Goal: Task Accomplishment & Management: Use online tool/utility

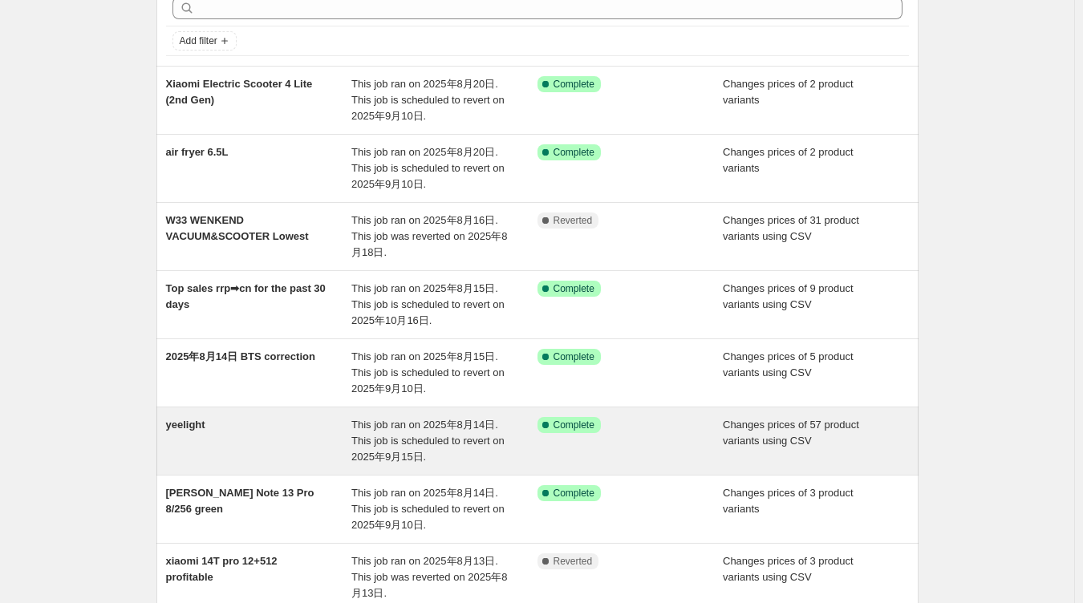
scroll to position [160, 0]
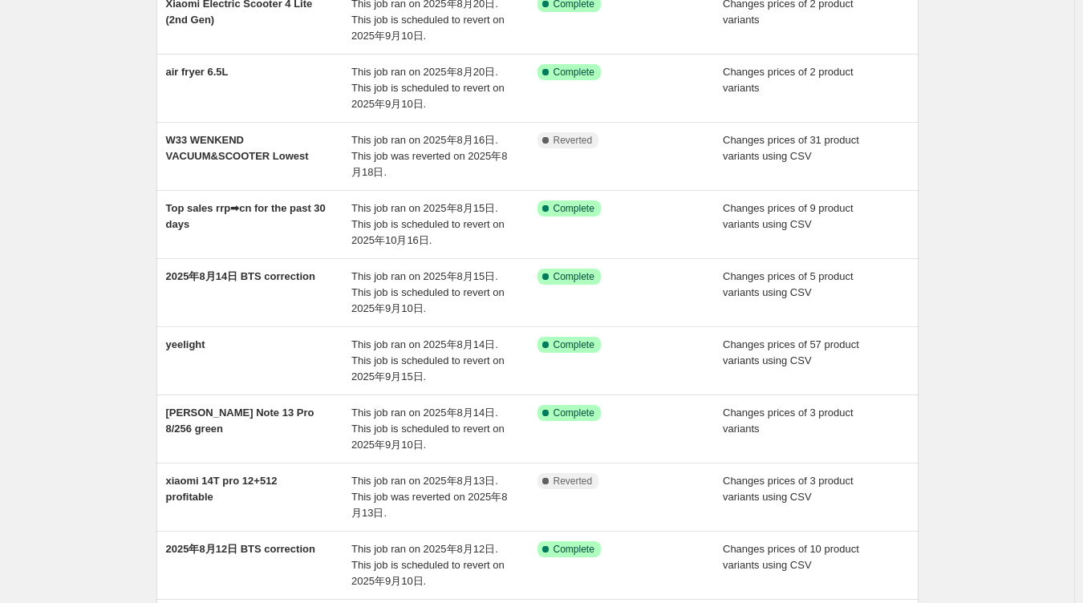
drag, startPoint x: 1032, startPoint y: 386, endPoint x: 999, endPoint y: 395, distance: 34.8
click at [1033, 386] on div "NA Bulk Price Editor. This page is ready NA Bulk Price Editor Add new price [ME…" at bounding box center [537, 341] width 1074 height 1003
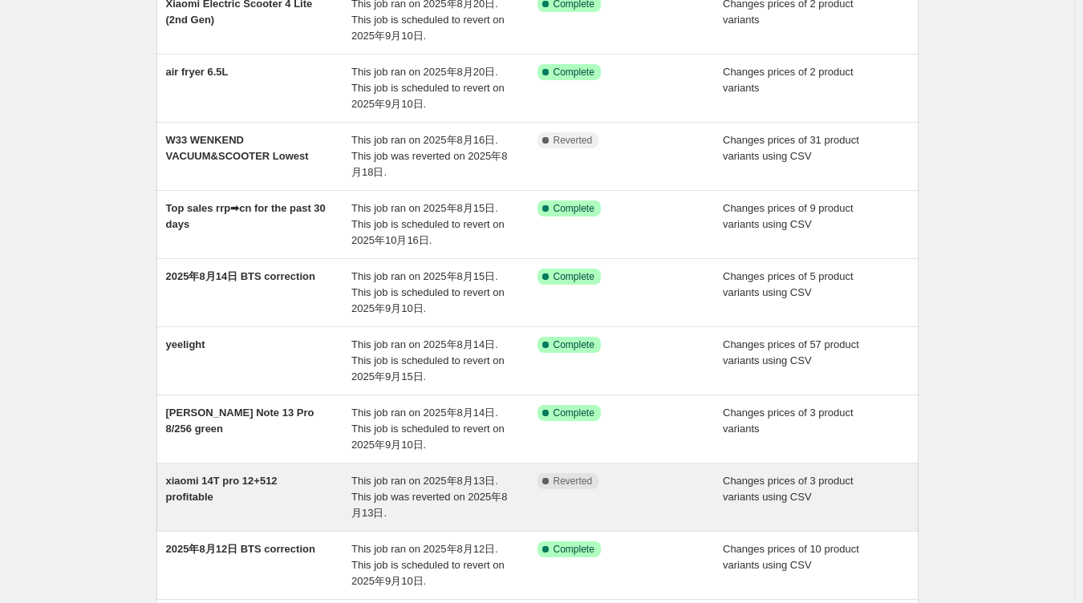
click at [221, 496] on div "xiaomi 14T pro 12+512 profitable" at bounding box center [259, 497] width 186 height 48
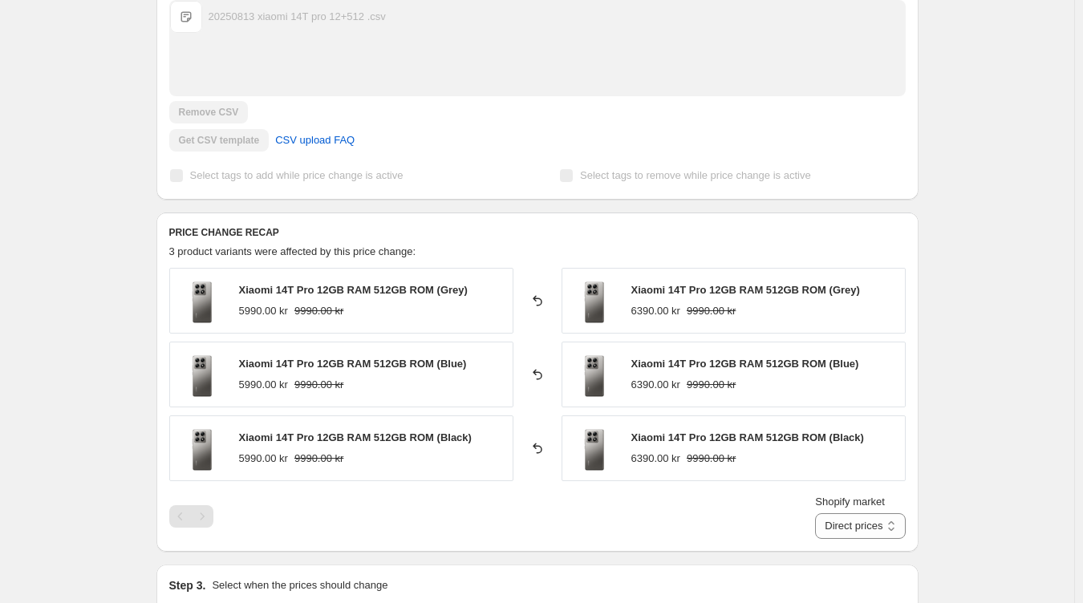
scroll to position [481, 0]
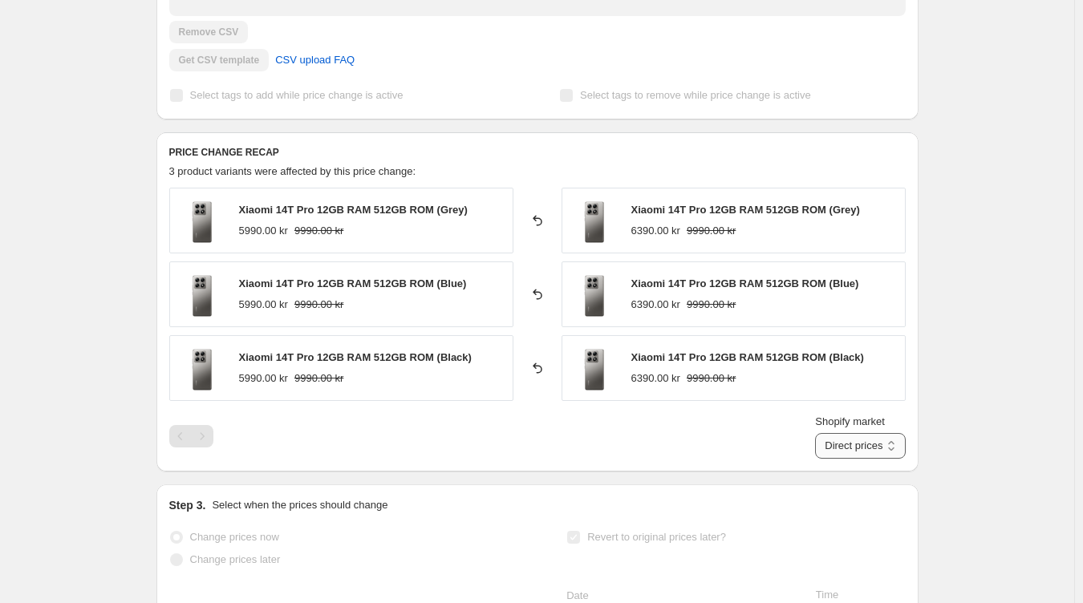
click at [833, 444] on select "Direct prices [GEOGRAPHIC_DATA] [GEOGRAPHIC_DATA] [GEOGRAPHIC_DATA]" at bounding box center [860, 446] width 90 height 26
select select "855048421"
click at [833, 459] on select "Direct prices [GEOGRAPHIC_DATA] [GEOGRAPHIC_DATA] [GEOGRAPHIC_DATA]" at bounding box center [860, 446] width 90 height 26
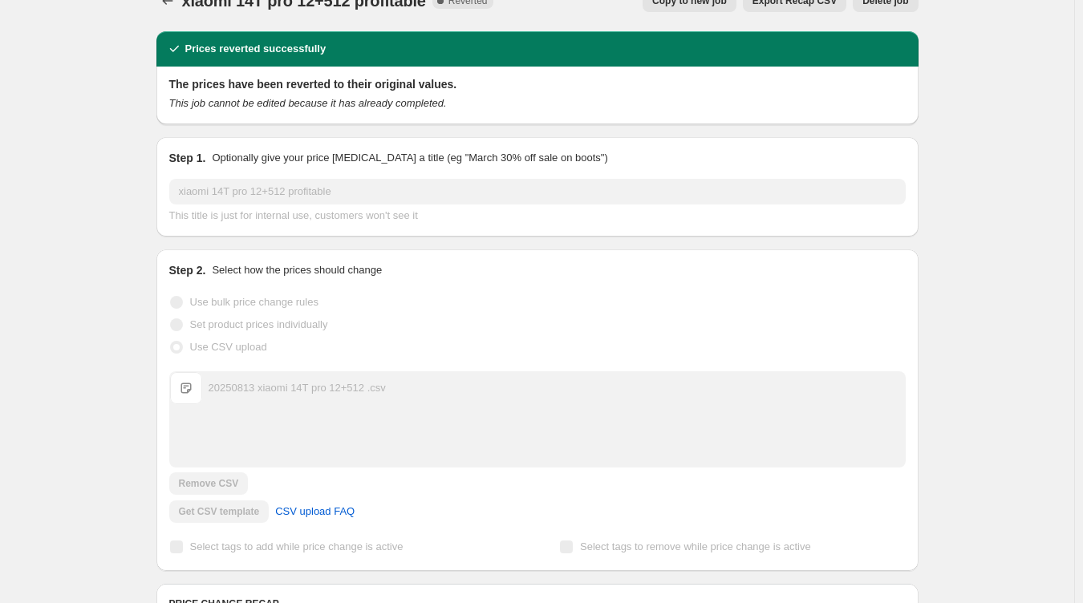
scroll to position [0, 0]
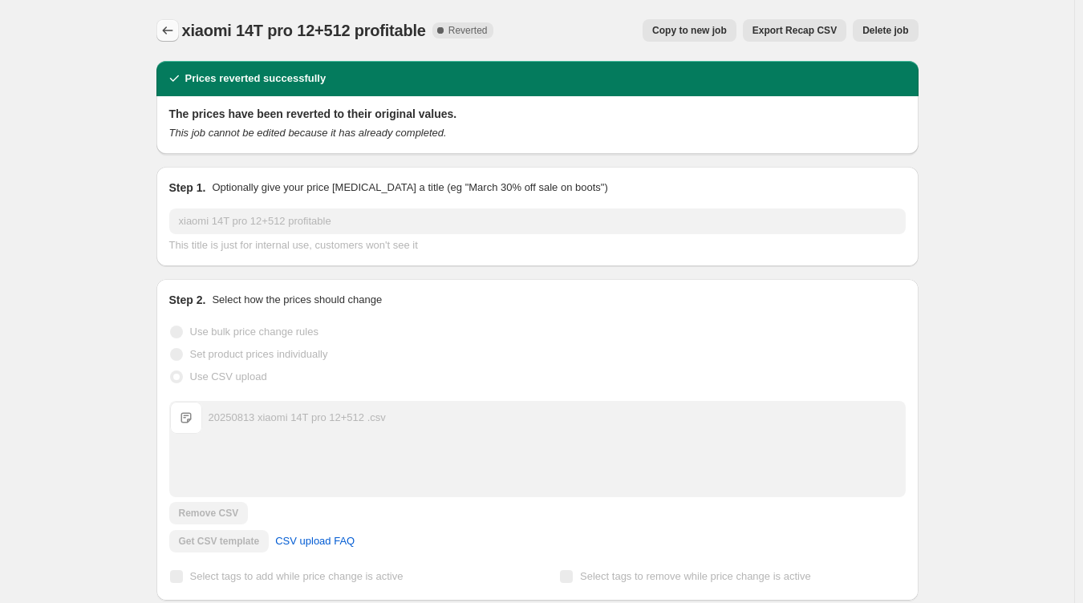
click at [168, 24] on icon "Price change jobs" at bounding box center [168, 30] width 16 height 16
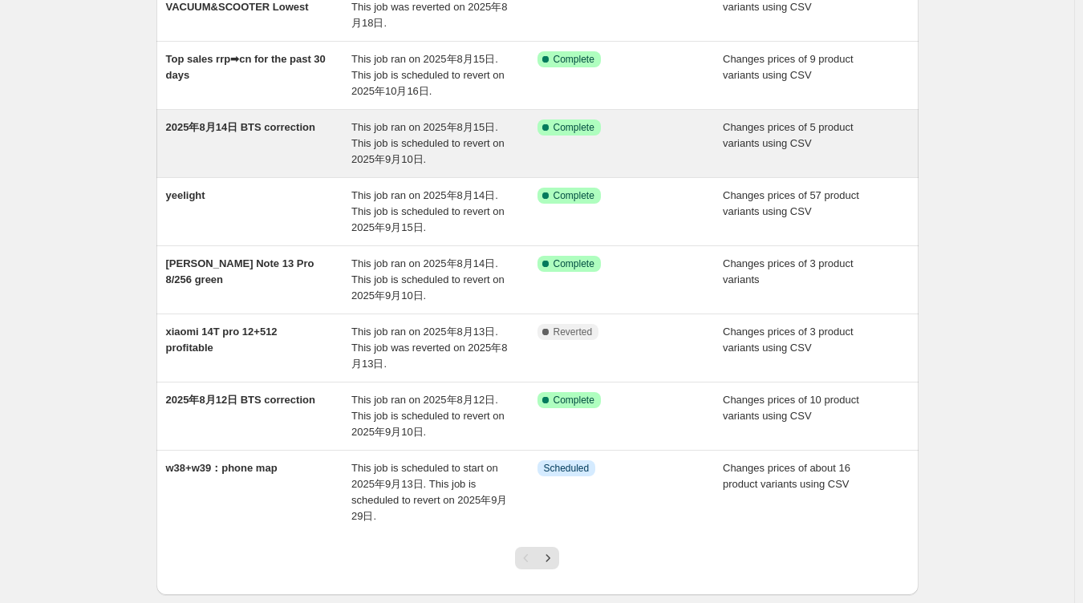
scroll to position [319, 0]
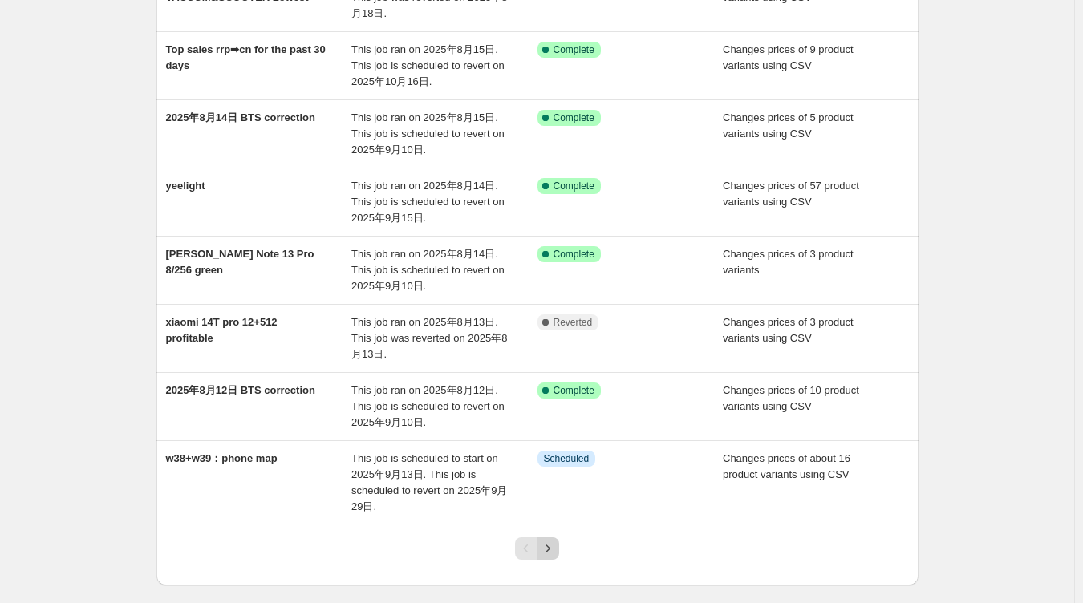
click at [553, 546] on icon "Next" at bounding box center [548, 549] width 16 height 16
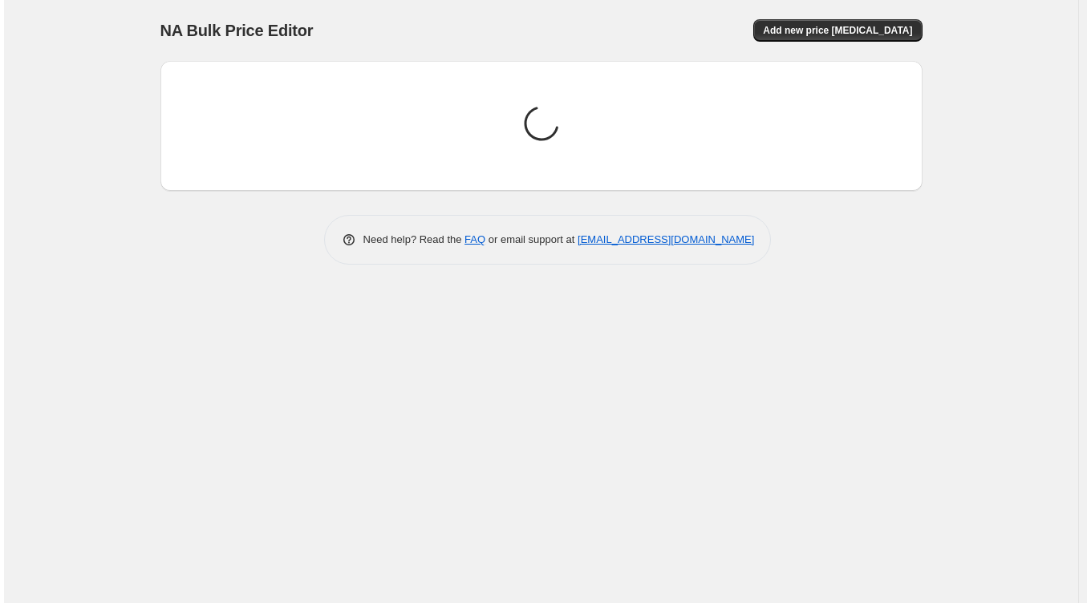
scroll to position [0, 0]
click at [385, 314] on div "NA Bulk Price Editor. This page is ready NA Bulk Price Editor Add new price [ME…" at bounding box center [541, 301] width 1082 height 603
click at [537, 503] on div "NA Bulk Price Editor. This page is ready NA Bulk Price Editor Add new price [ME…" at bounding box center [541, 301] width 1082 height 603
click at [602, 402] on div "NA Bulk Price Editor. This page is ready NA Bulk Price Editor Add new price [ME…" at bounding box center [541, 301] width 1082 height 603
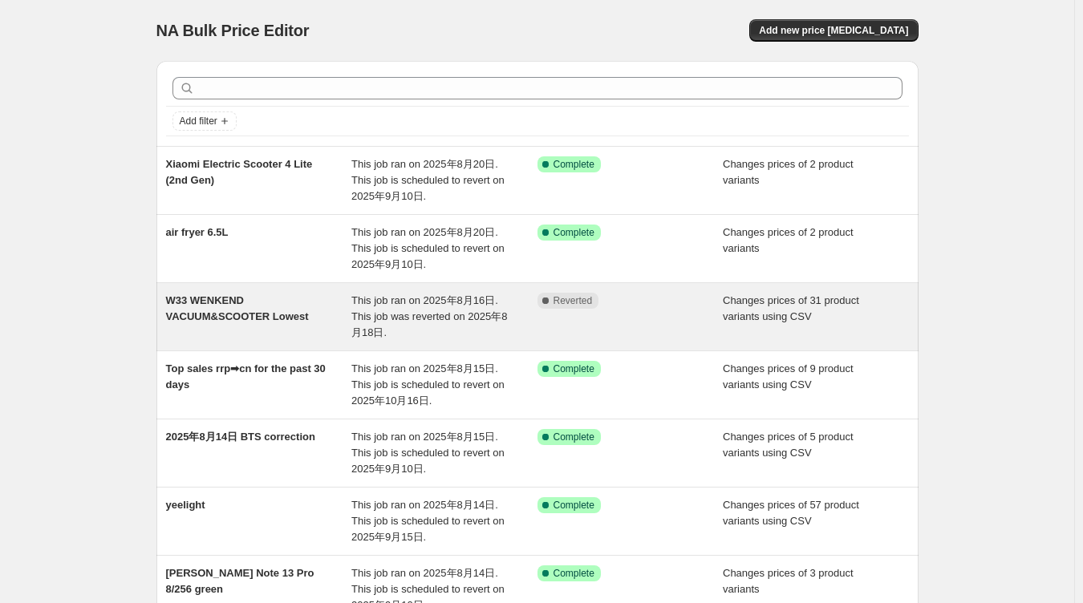
scroll to position [399, 0]
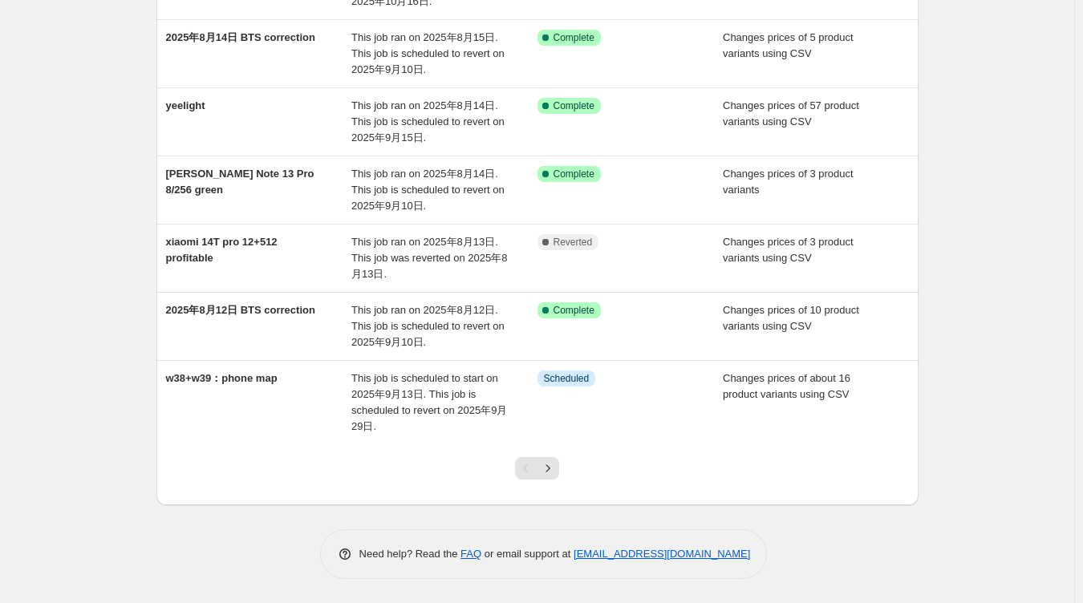
click at [556, 470] on icon "Next" at bounding box center [548, 468] width 16 height 16
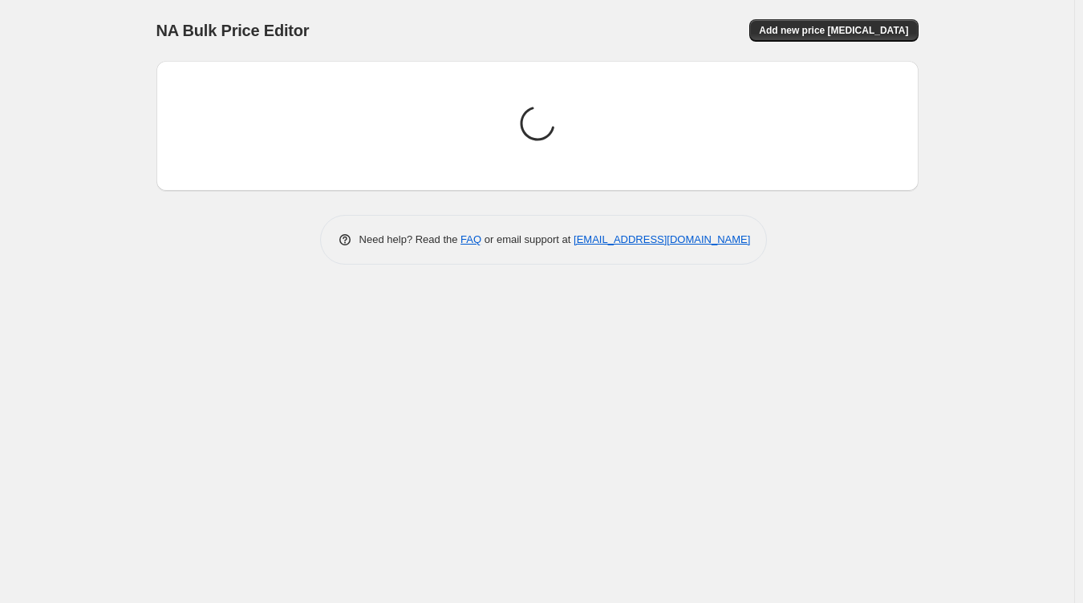
scroll to position [0, 0]
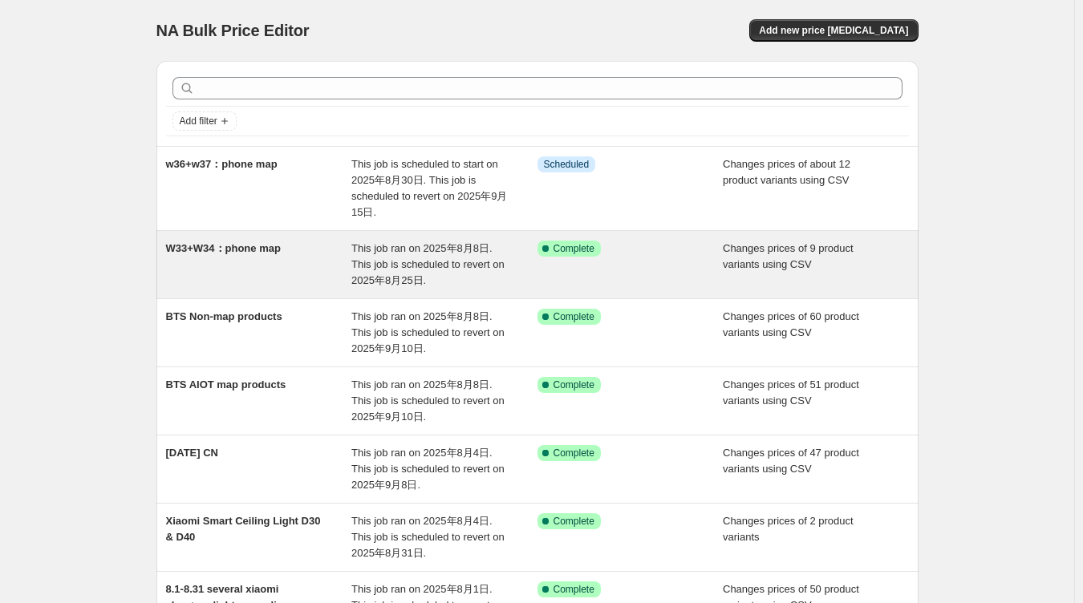
click at [313, 242] on div "W33+W34：phone map" at bounding box center [259, 265] width 186 height 48
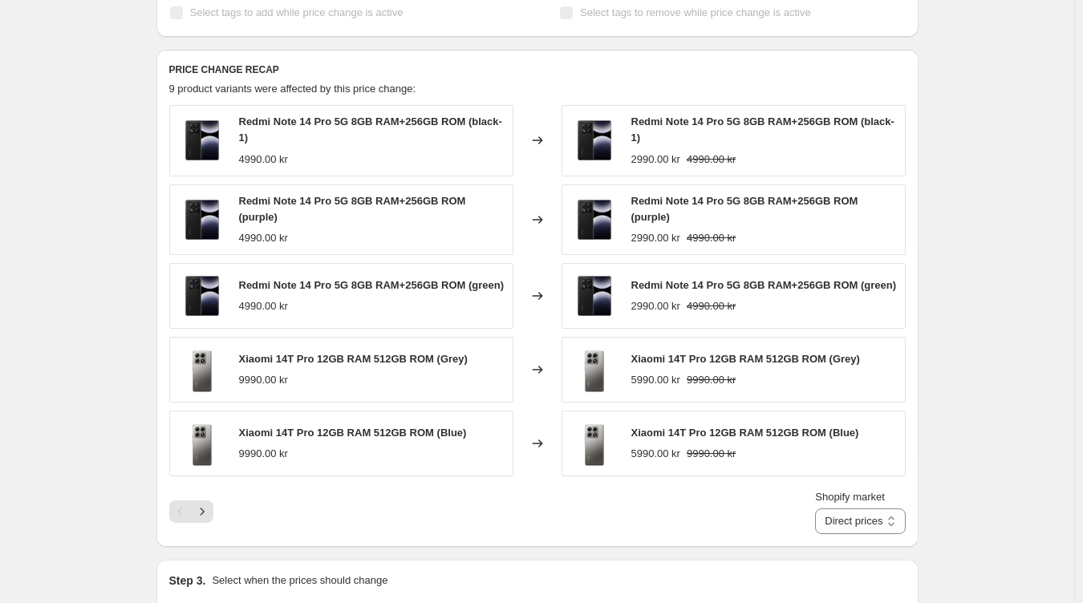
scroll to position [642, 0]
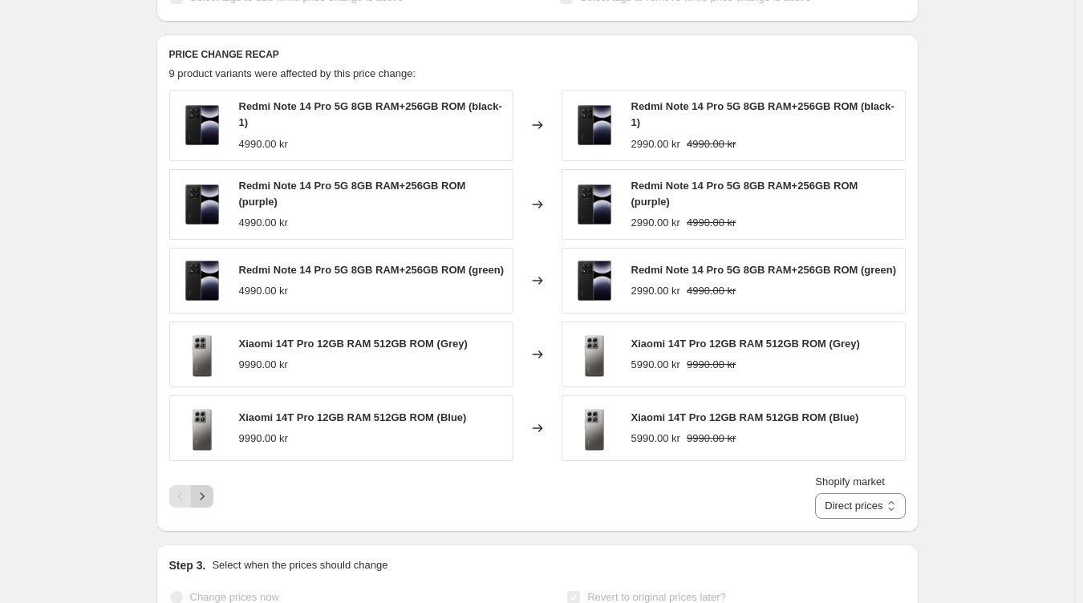
click at [210, 503] on icon "Next" at bounding box center [202, 496] width 16 height 16
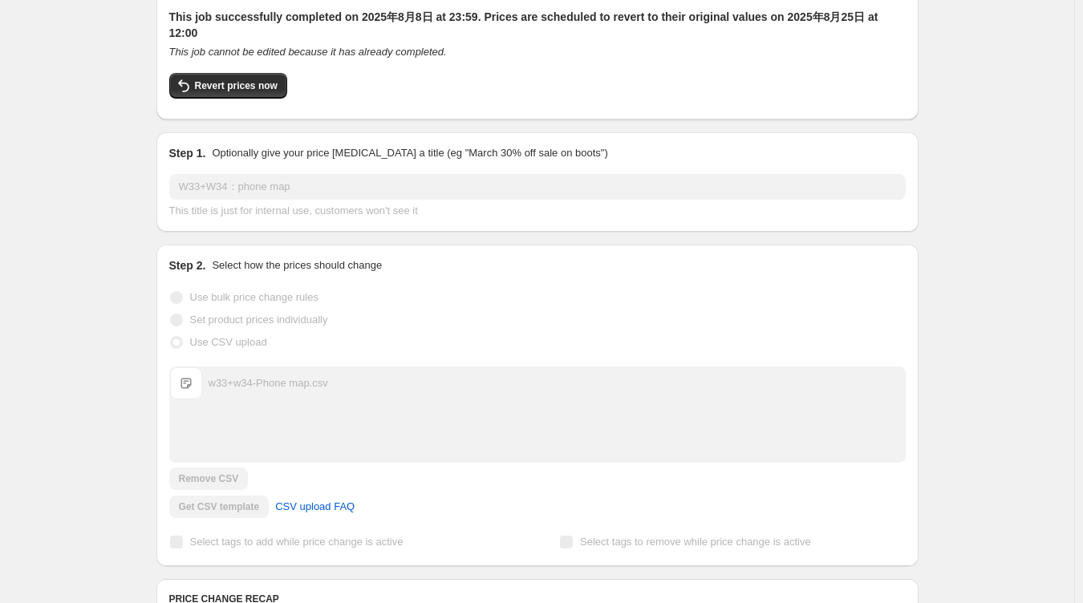
scroll to position [0, 0]
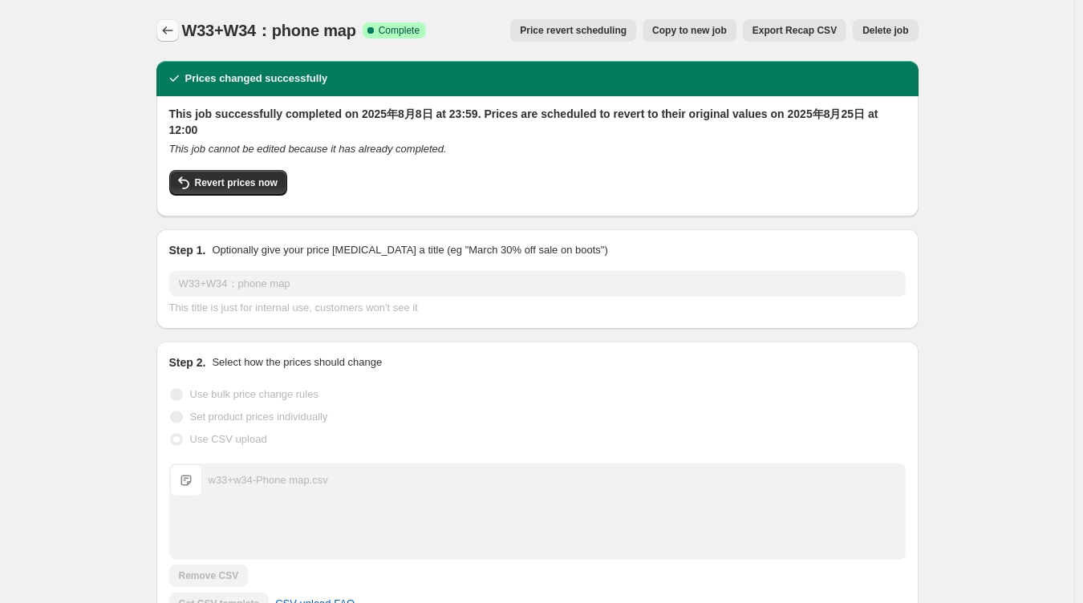
click at [174, 34] on icon "Price change jobs" at bounding box center [168, 30] width 16 height 16
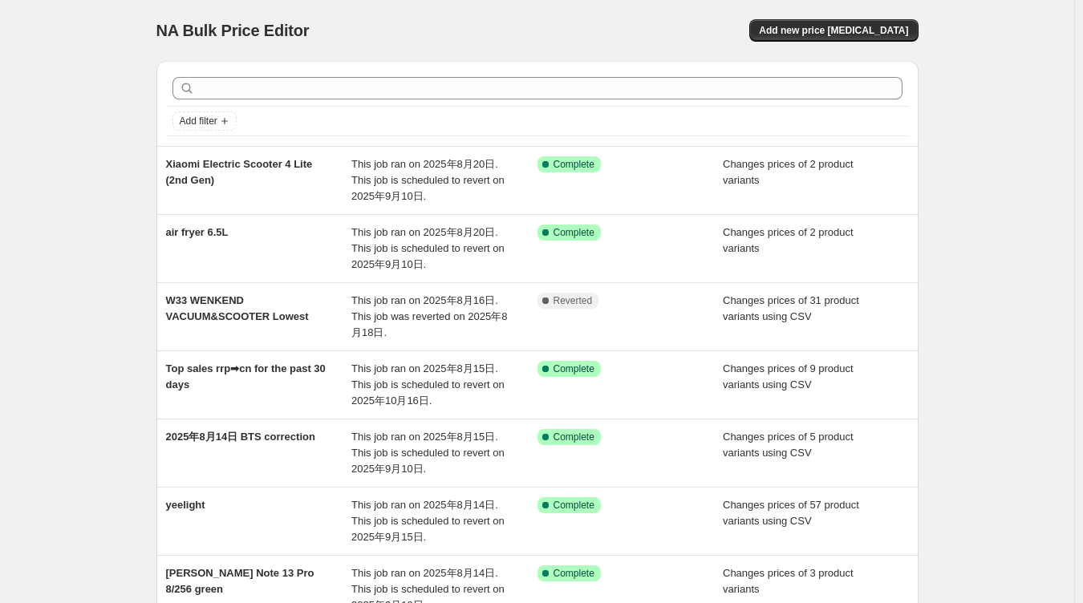
click at [1004, 209] on div "NA Bulk Price Editor. This page is ready NA Bulk Price Editor Add new price [ME…" at bounding box center [537, 501] width 1074 height 1003
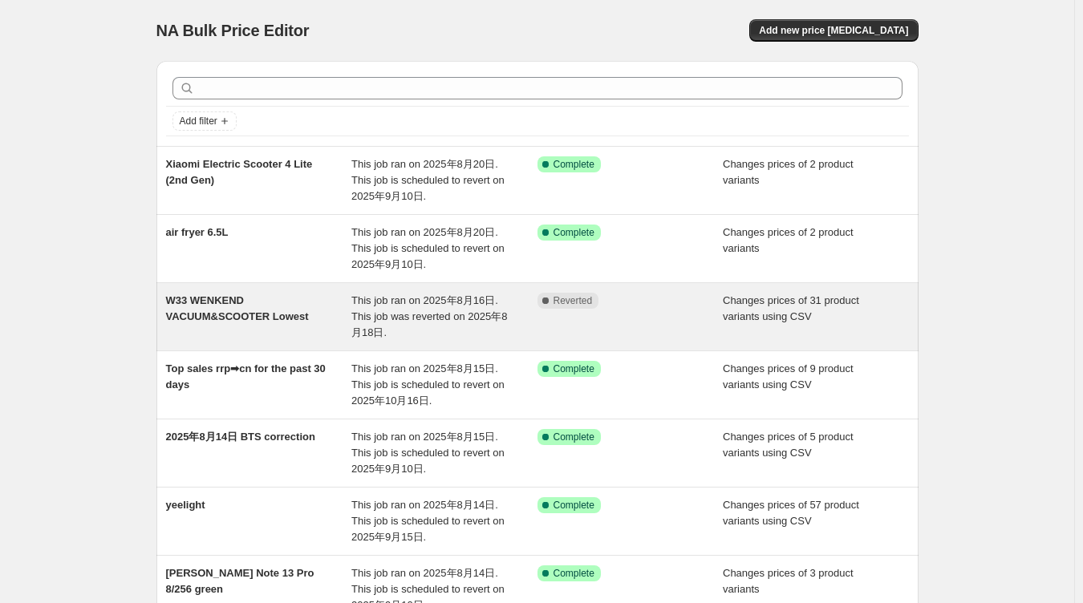
scroll to position [399, 0]
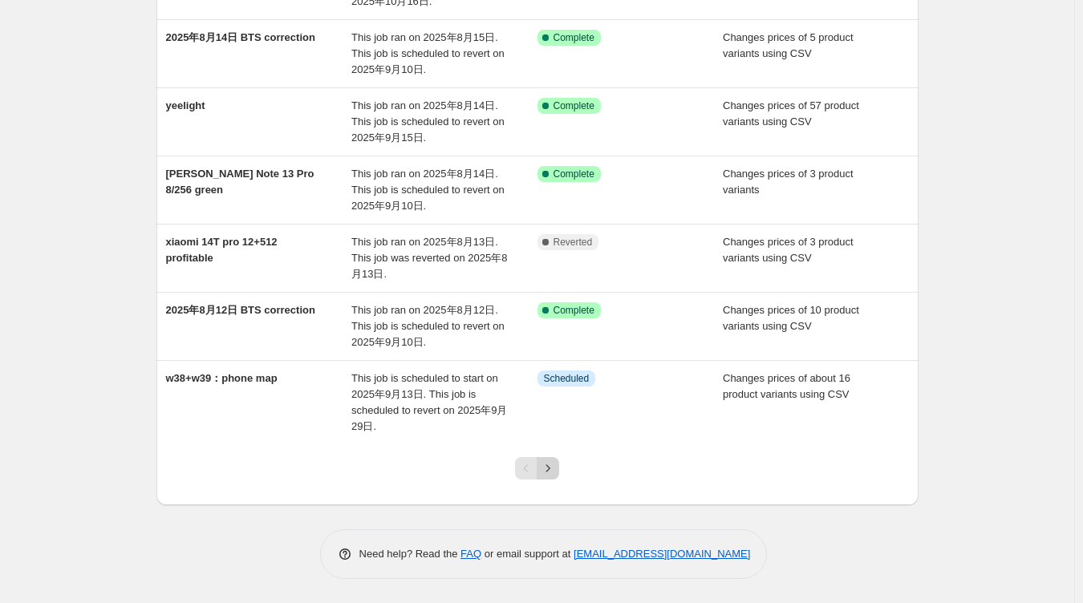
click at [559, 463] on button "Next" at bounding box center [548, 468] width 22 height 22
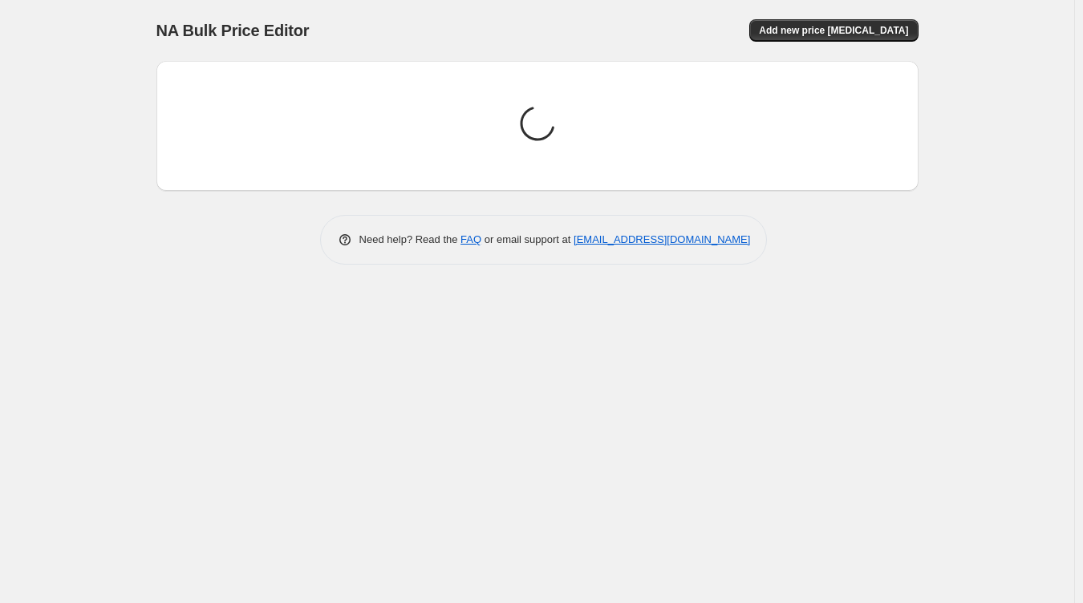
scroll to position [0, 0]
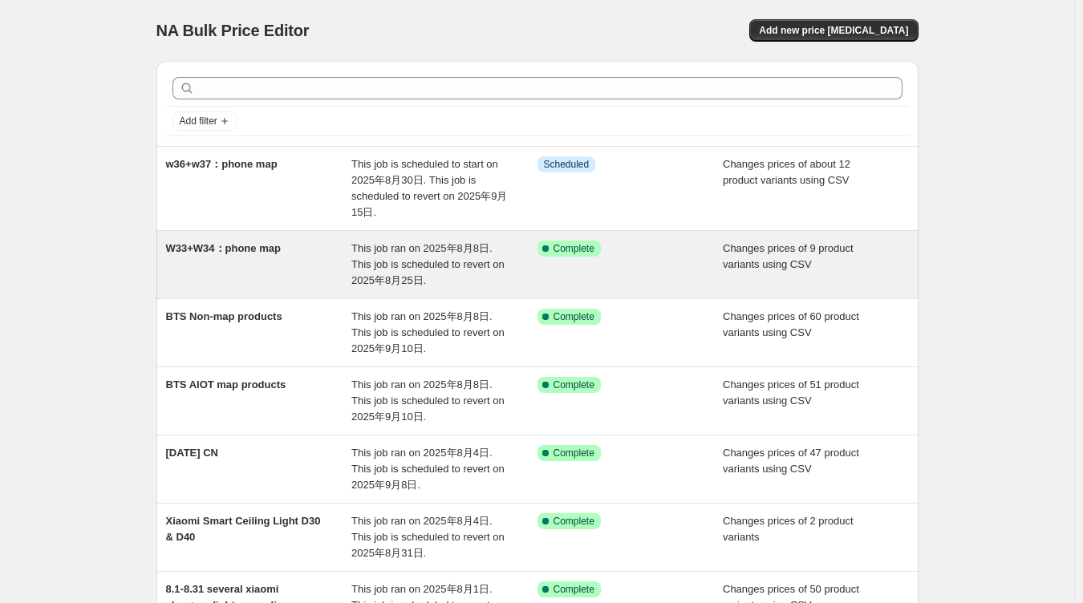
click at [228, 276] on div "W33+W34：phone map" at bounding box center [259, 265] width 186 height 48
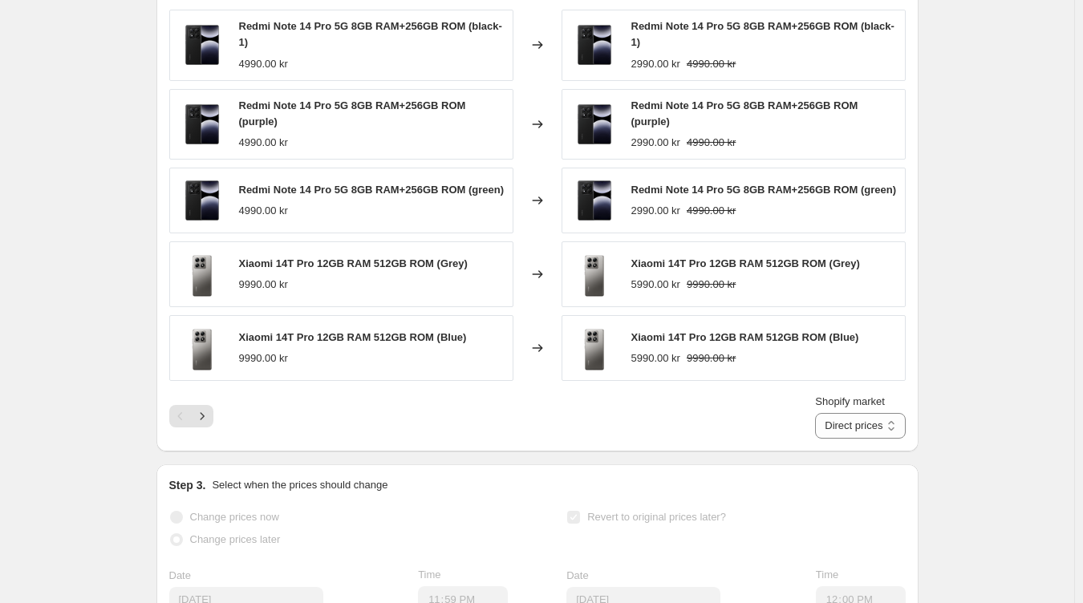
scroll to position [642, 0]
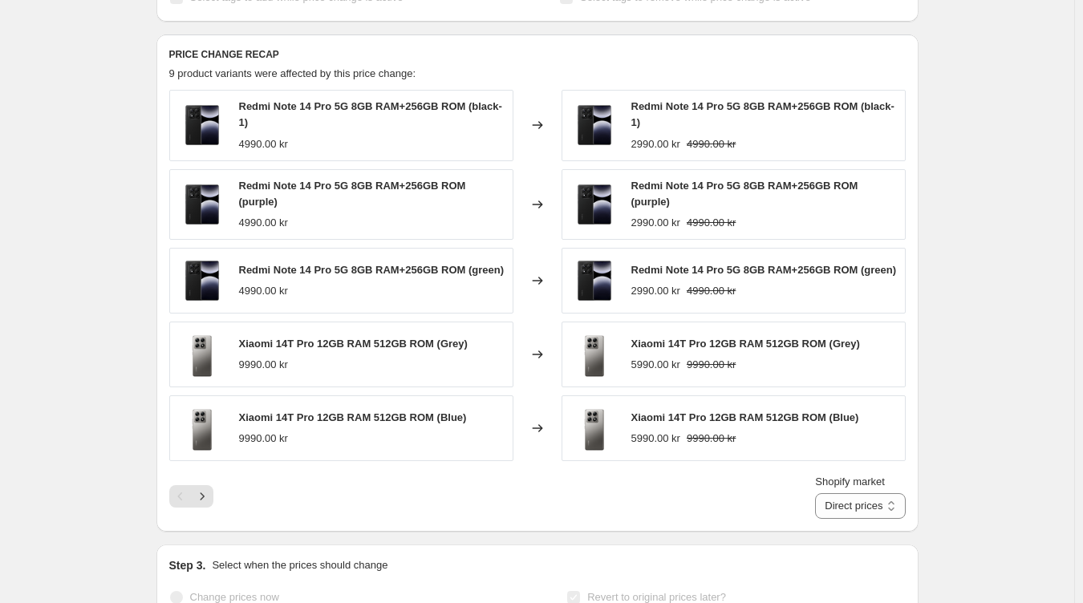
click at [954, 178] on div "W33+W34：phone map. This page is ready W33+W34：phone map Success Complete Comple…" at bounding box center [537, 201] width 1074 height 1687
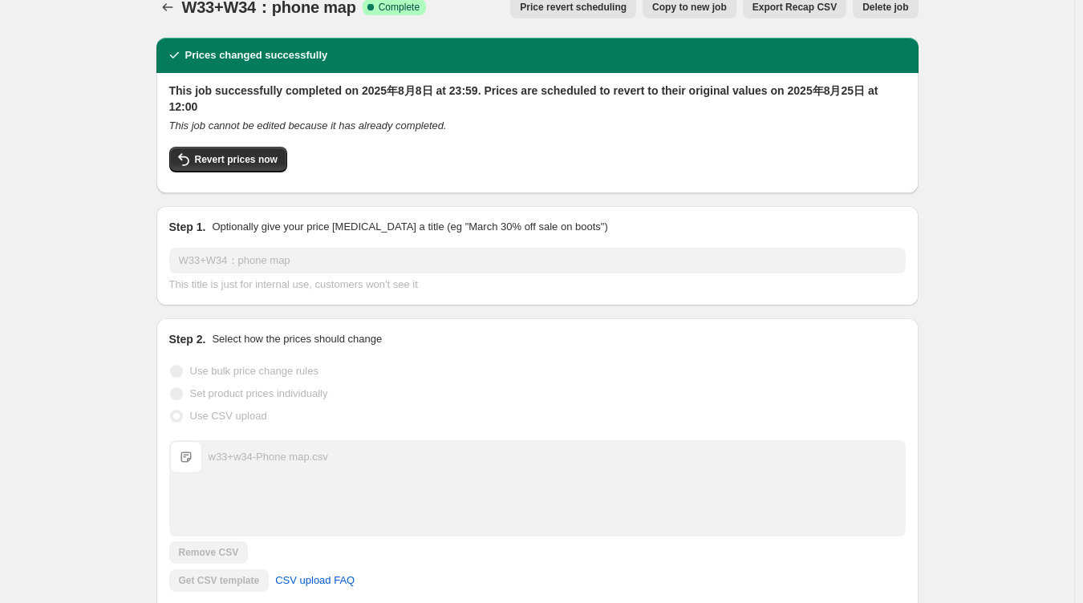
scroll to position [0, 0]
